Goal: Complete application form

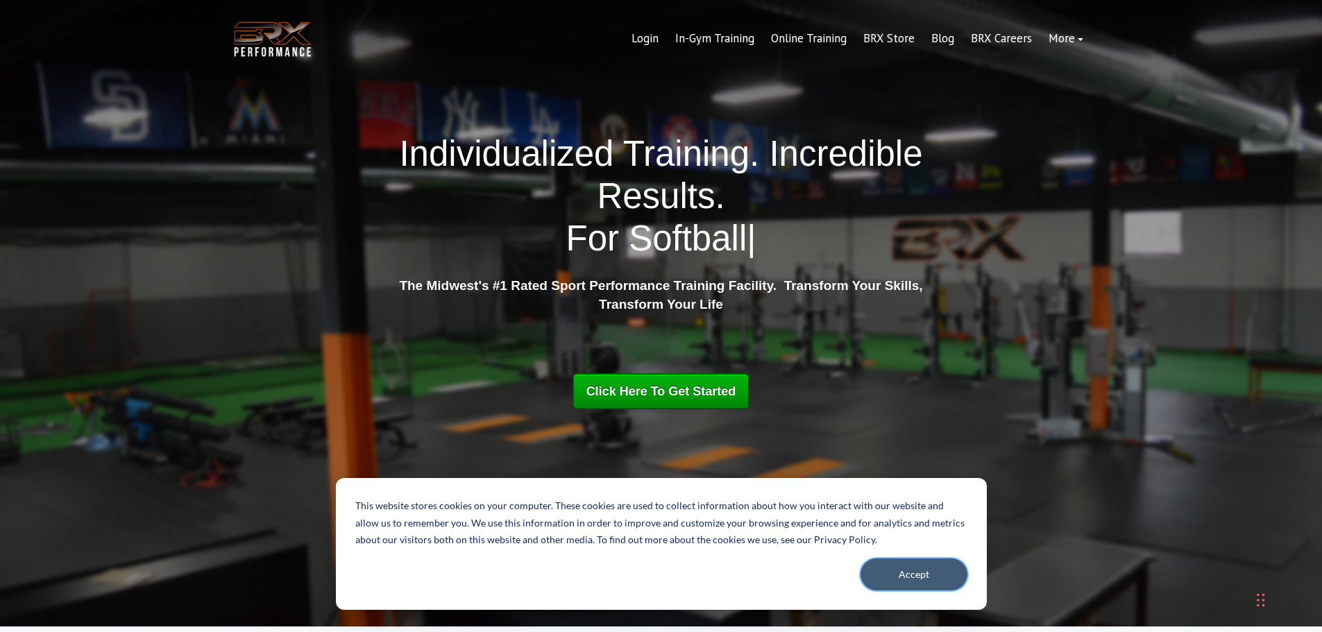
click at [917, 580] on button "Accept" at bounding box center [913, 575] width 107 height 32
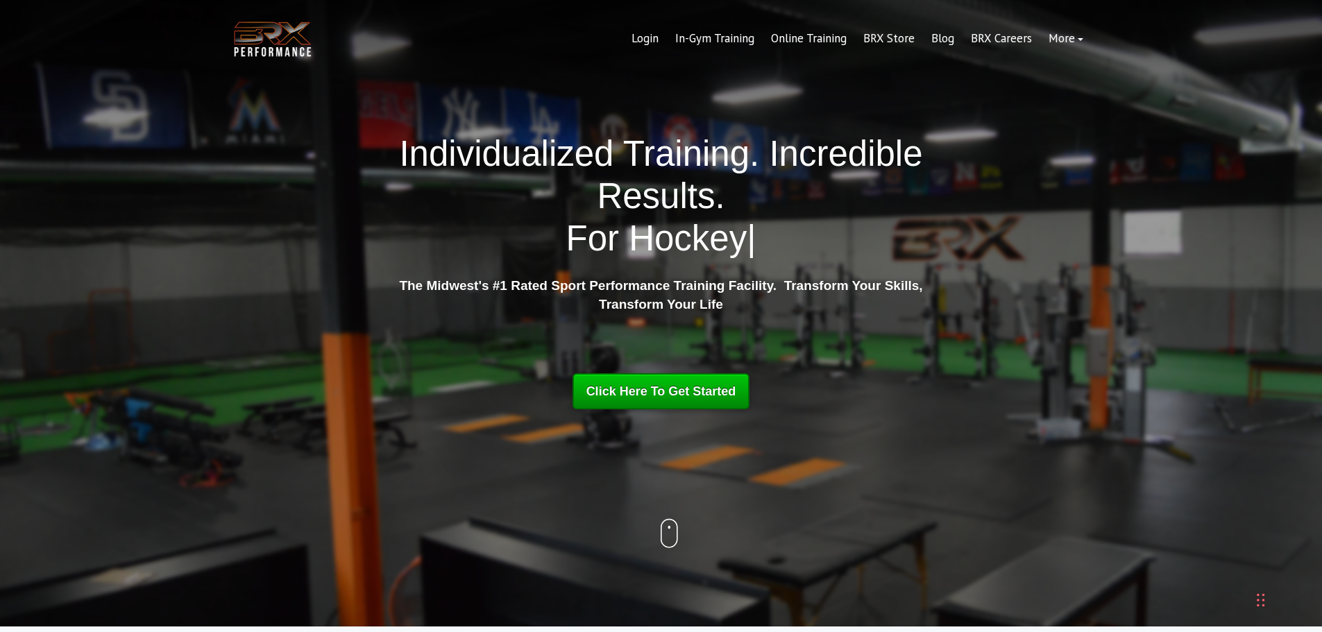
click at [645, 382] on div "Click Here To Get Started" at bounding box center [661, 391] width 150 height 25
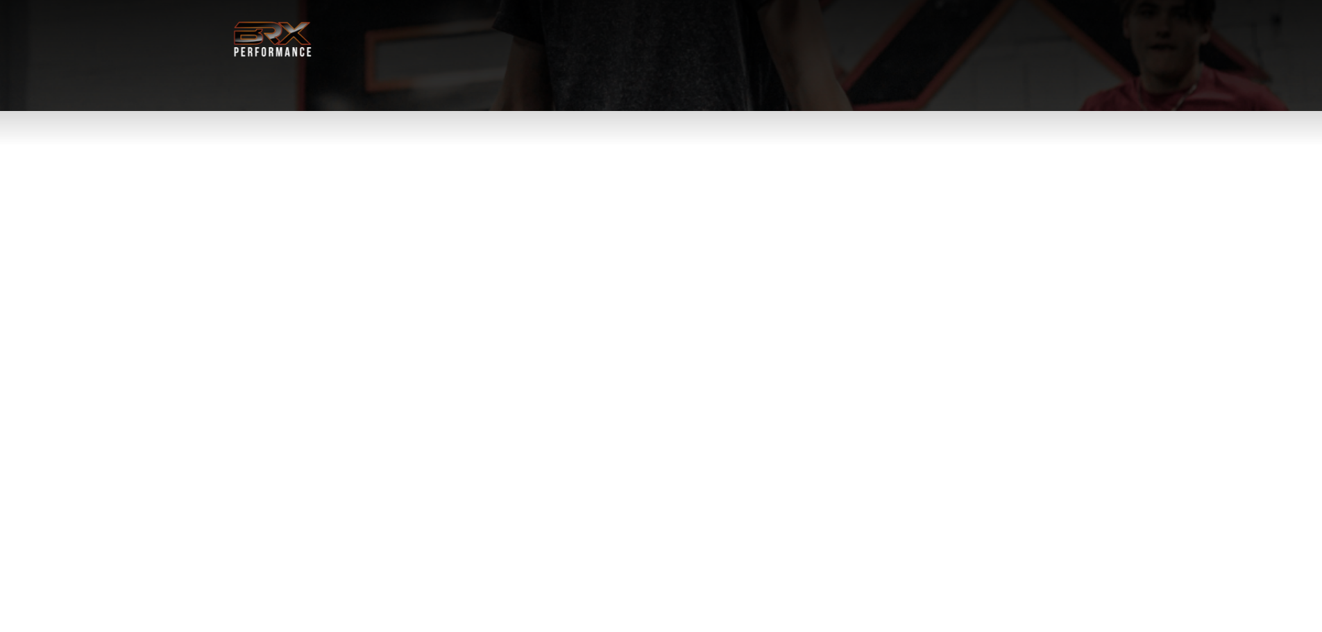
select select "**"
